Goal: Task Accomplishment & Management: Manage account settings

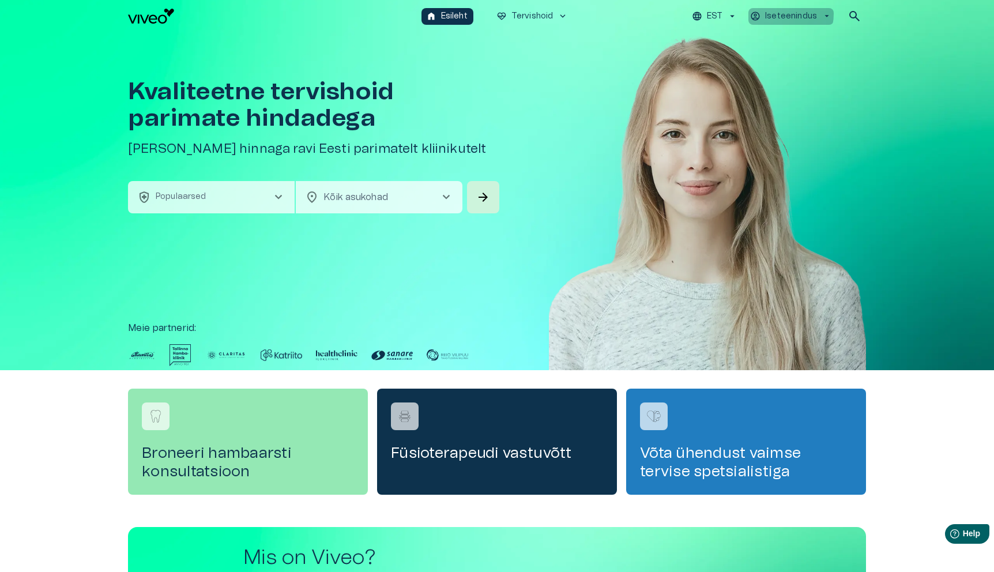
click at [774, 13] on p "Iseteenindus" at bounding box center [791, 16] width 52 height 12
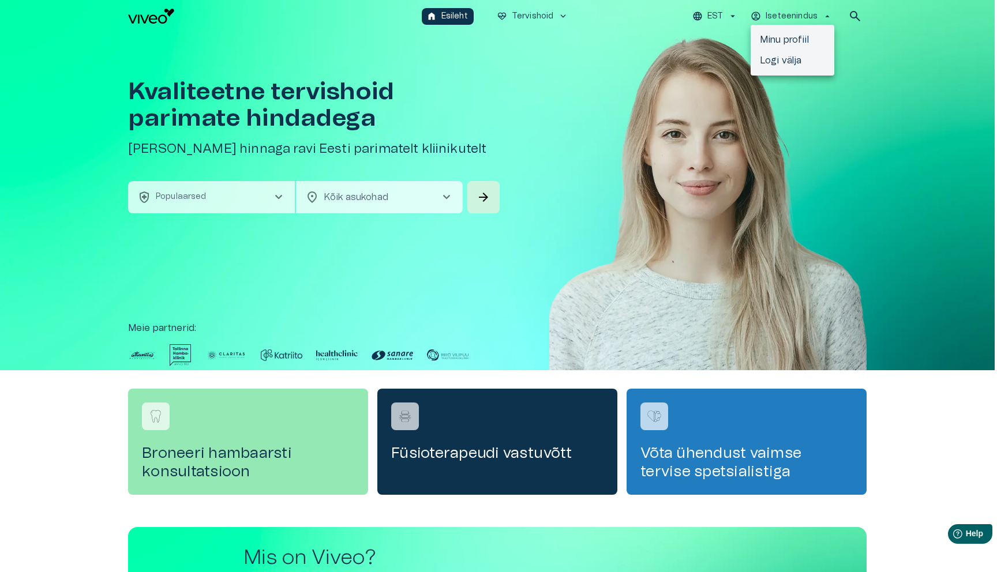
click at [782, 35] on p "Minu profiil" at bounding box center [784, 40] width 49 height 14
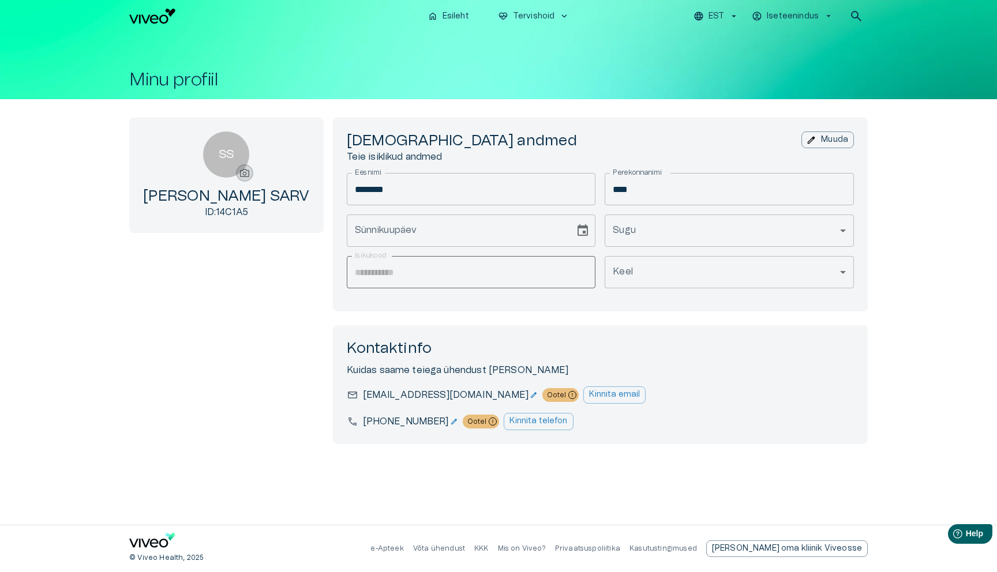
click at [239, 171] on span "photo_camera" at bounding box center [245, 173] width 12 height 12
click at [0, 0] on input "photo_camera" at bounding box center [0, 0] width 0 height 0
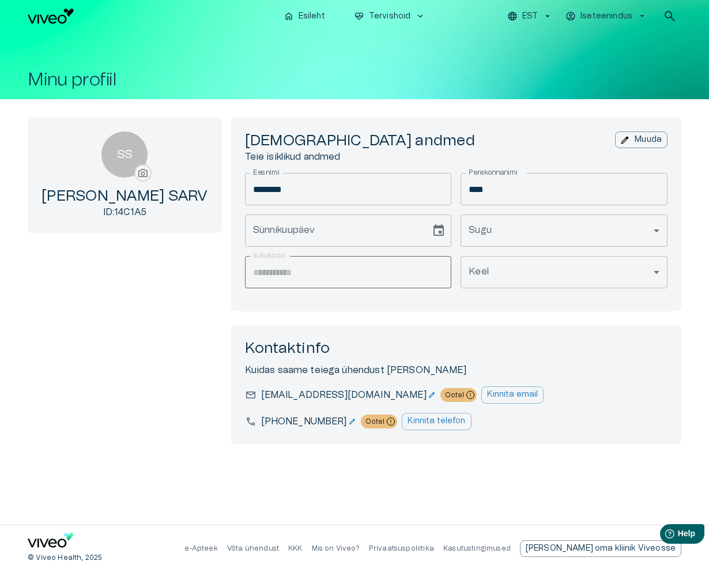
click at [141, 170] on div "SS photo_camera STEN-[PERSON_NAME] ID: 14C1A5" at bounding box center [125, 175] width 194 height 115
click at [137, 170] on span "photo_camera" at bounding box center [143, 173] width 12 height 12
click at [0, 0] on input "photo_camera" at bounding box center [0, 0] width 0 height 0
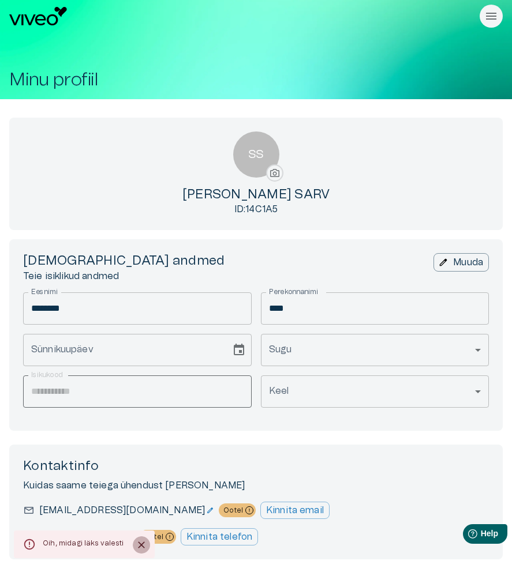
click at [136, 549] on icon "Close" at bounding box center [142, 545] width 12 height 12
